Goal: Find specific page/section: Find specific page/section

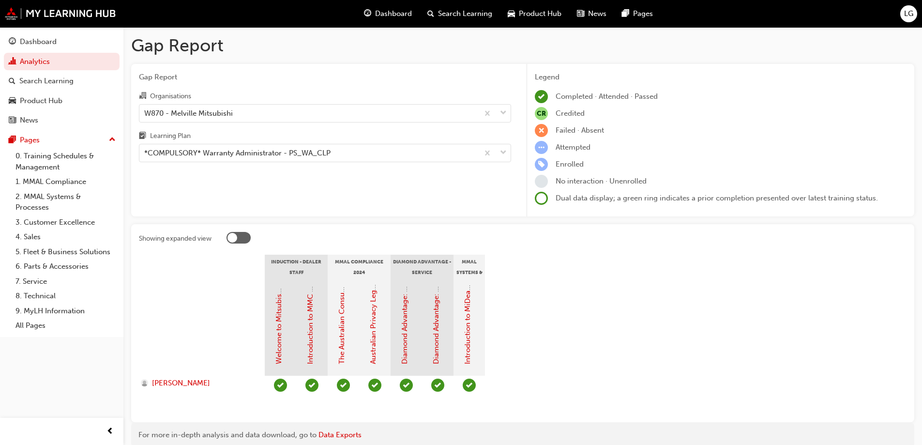
click at [190, 113] on div "W870 - Melville Mitsubishi" at bounding box center [188, 112] width 89 height 11
click at [145, 113] on input "Organisations W870 - Melville Mitsubishi" at bounding box center [144, 112] width 1 height 8
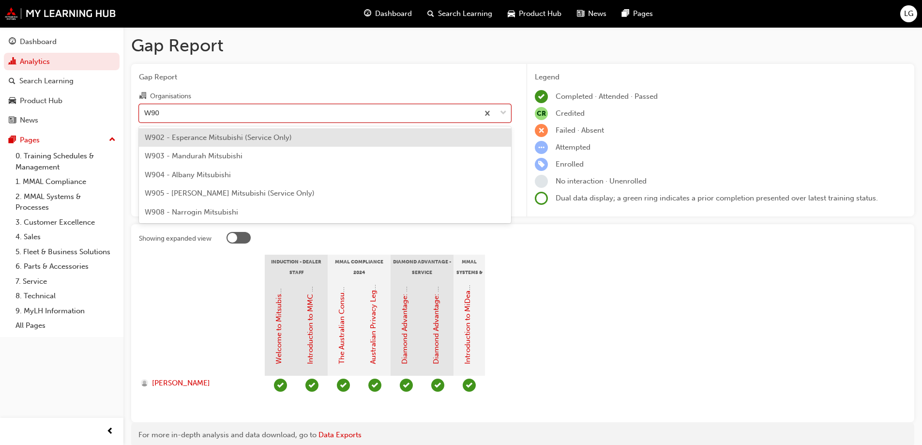
type input "W904"
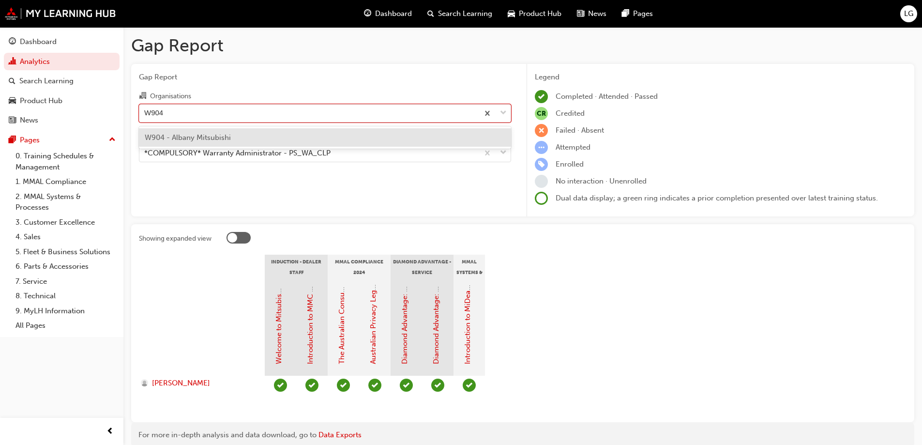
click at [185, 132] on div "W904 - Albany Mitsubishi" at bounding box center [325, 137] width 372 height 19
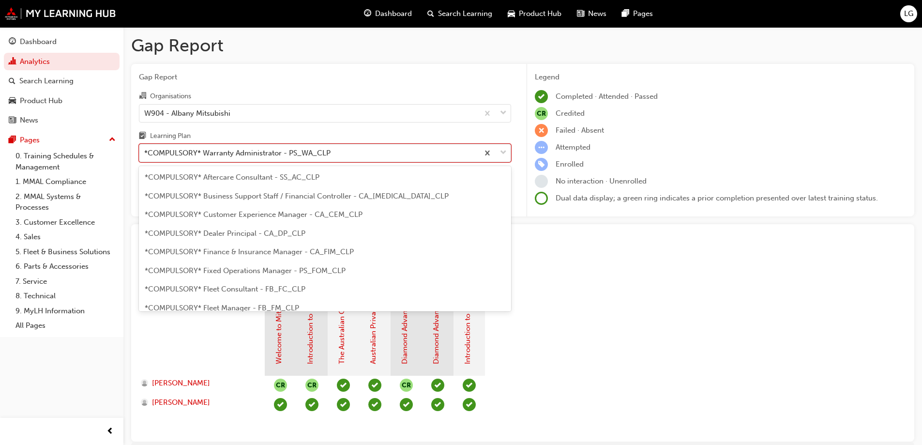
click at [188, 151] on div "*COMPULSORY* Warranty Administrator - PS_WA_CLP" at bounding box center [237, 153] width 186 height 11
click at [145, 151] on input "Learning Plan option *COMPULSORY* Warranty Administrator - PS_WA_CLP, selected.…" at bounding box center [144, 153] width 1 height 8
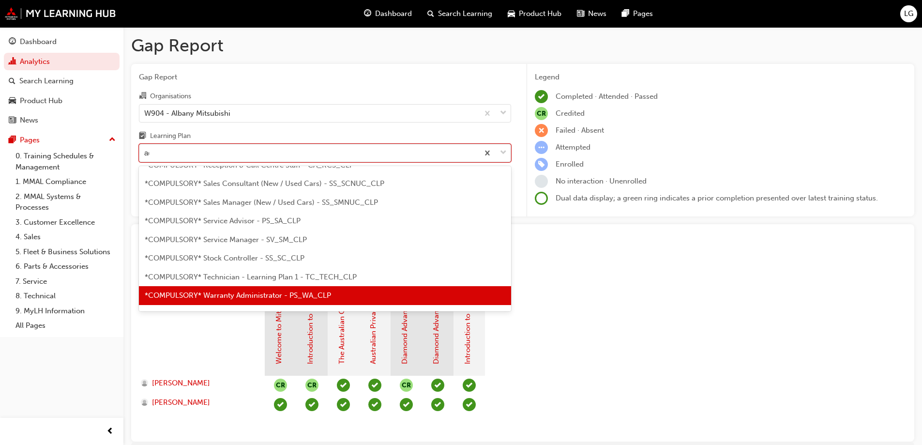
scroll to position [31, 0]
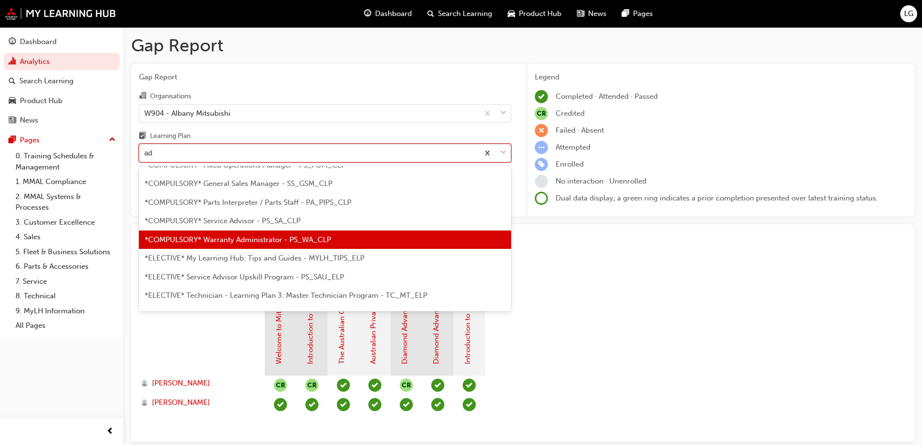
type input "adv"
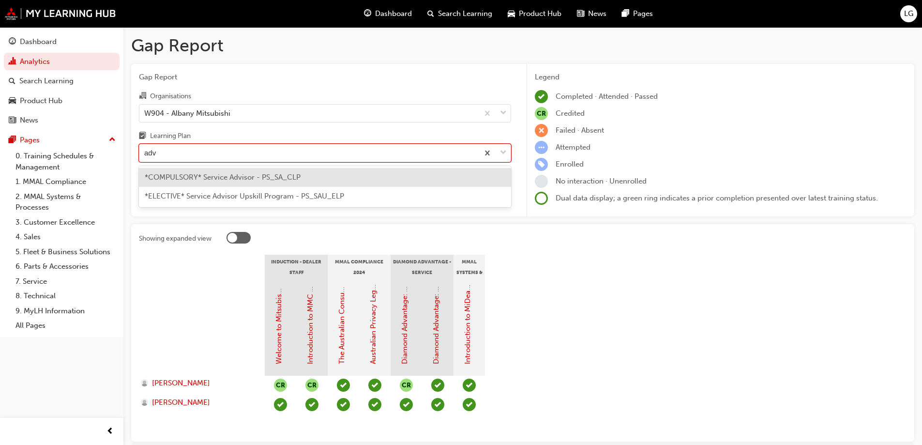
scroll to position [0, 0]
click at [194, 176] on span "*COMPULSORY* Service Advisor - PS_SA_CLP" at bounding box center [223, 177] width 156 height 9
